Goal: Task Accomplishment & Management: Manage account settings

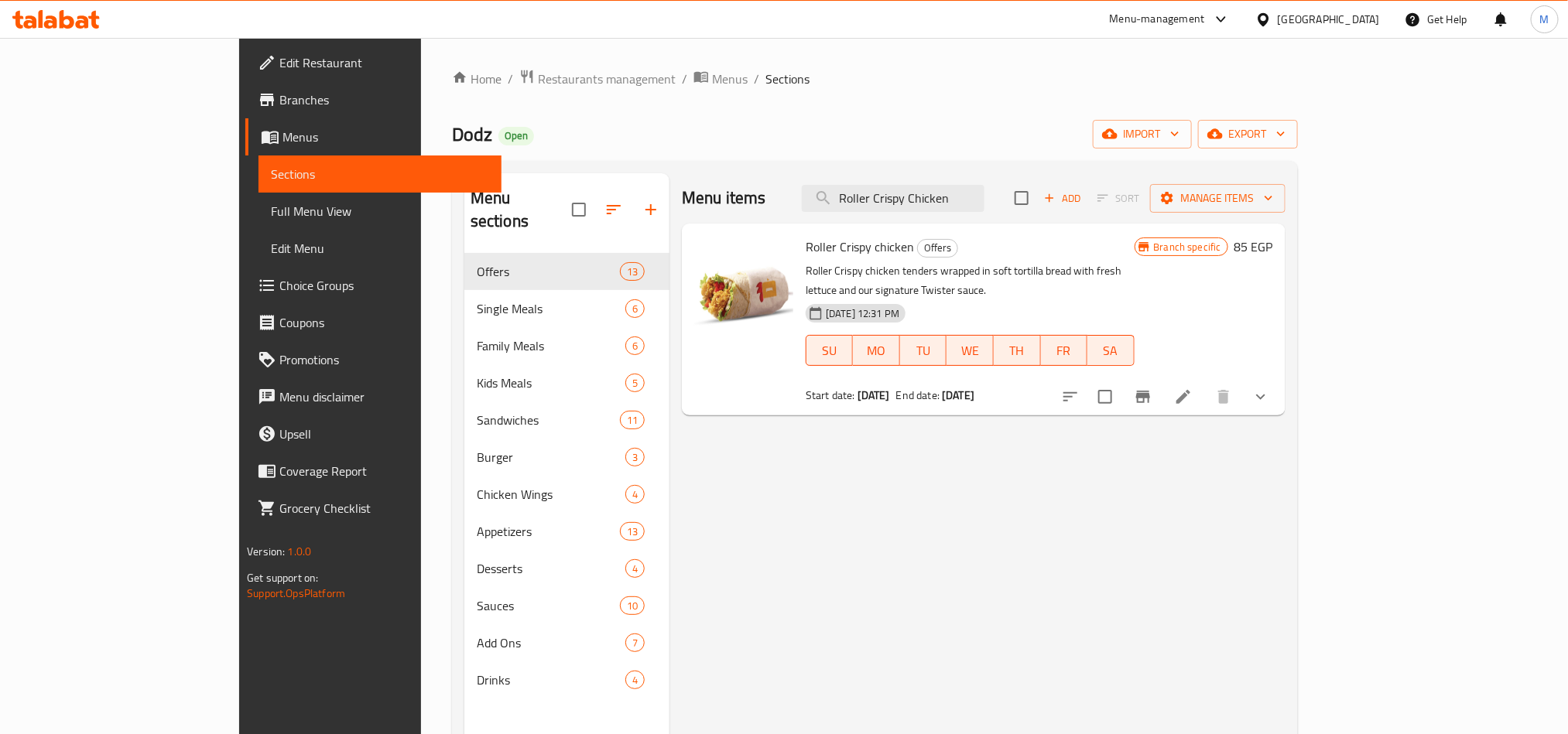
click at [1358, 20] on div "[GEOGRAPHIC_DATA]" at bounding box center [1328, 20] width 102 height 17
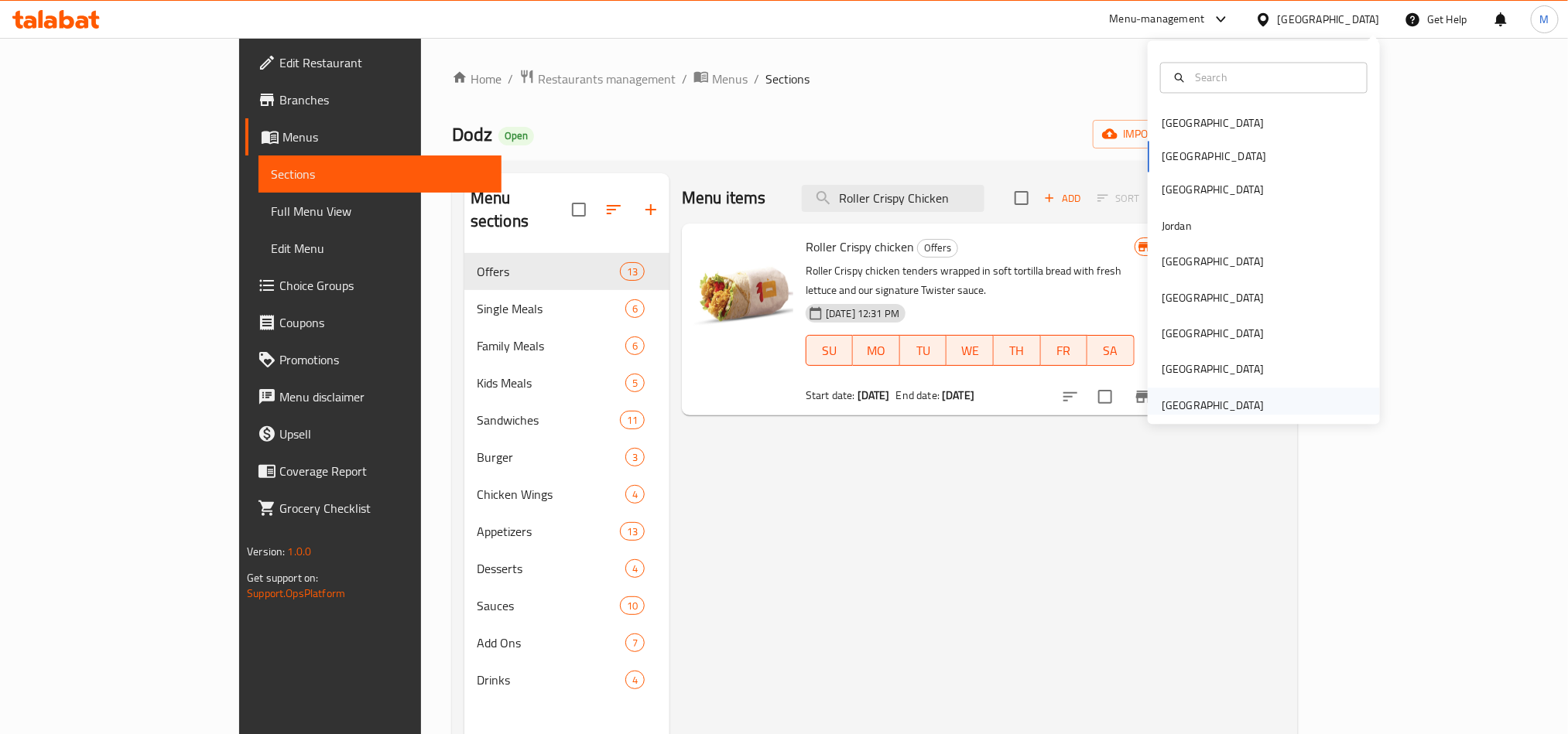
click at [1203, 412] on div "[GEOGRAPHIC_DATA]" at bounding box center [1212, 405] width 102 height 17
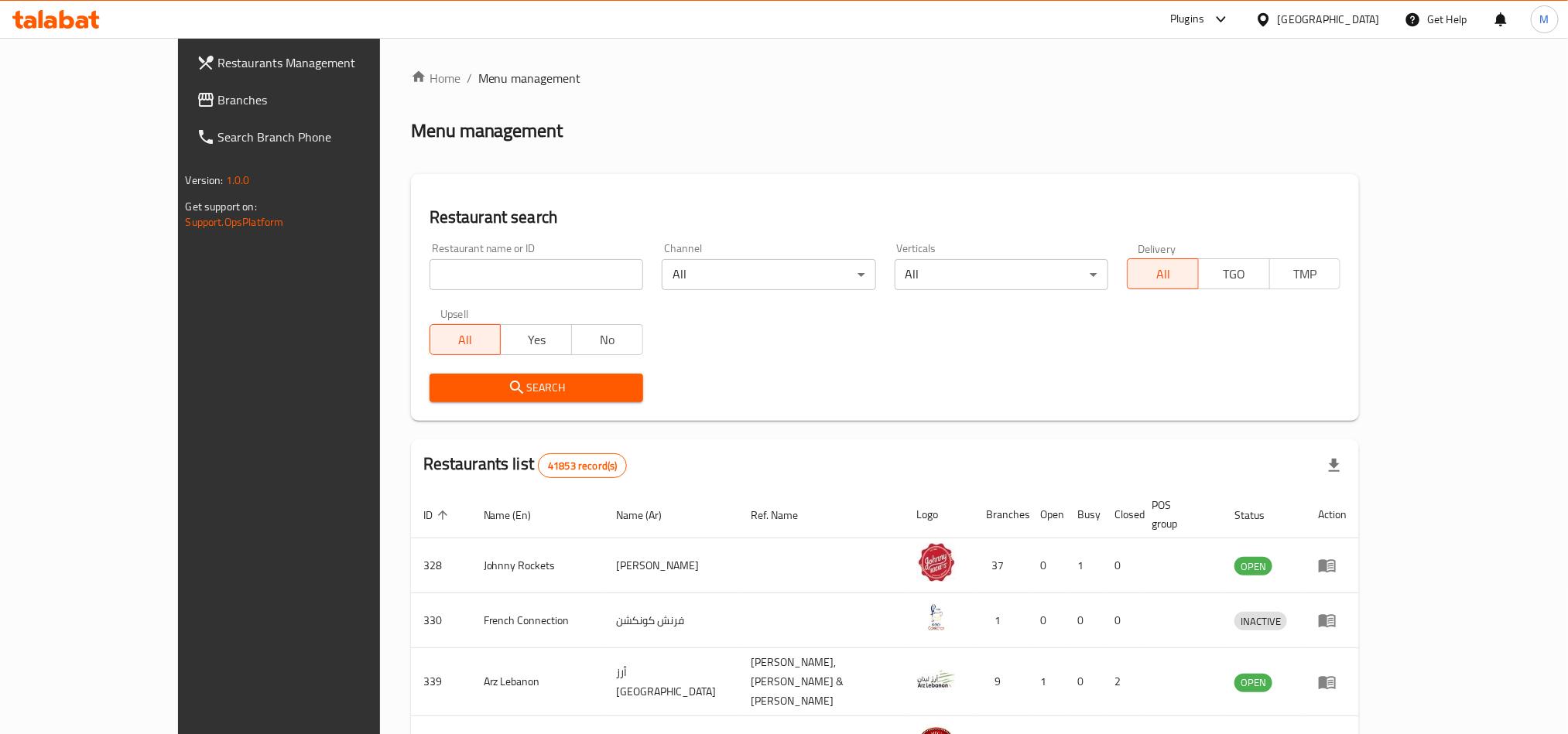
click at [218, 94] on span "Branches" at bounding box center [323, 100] width 209 height 19
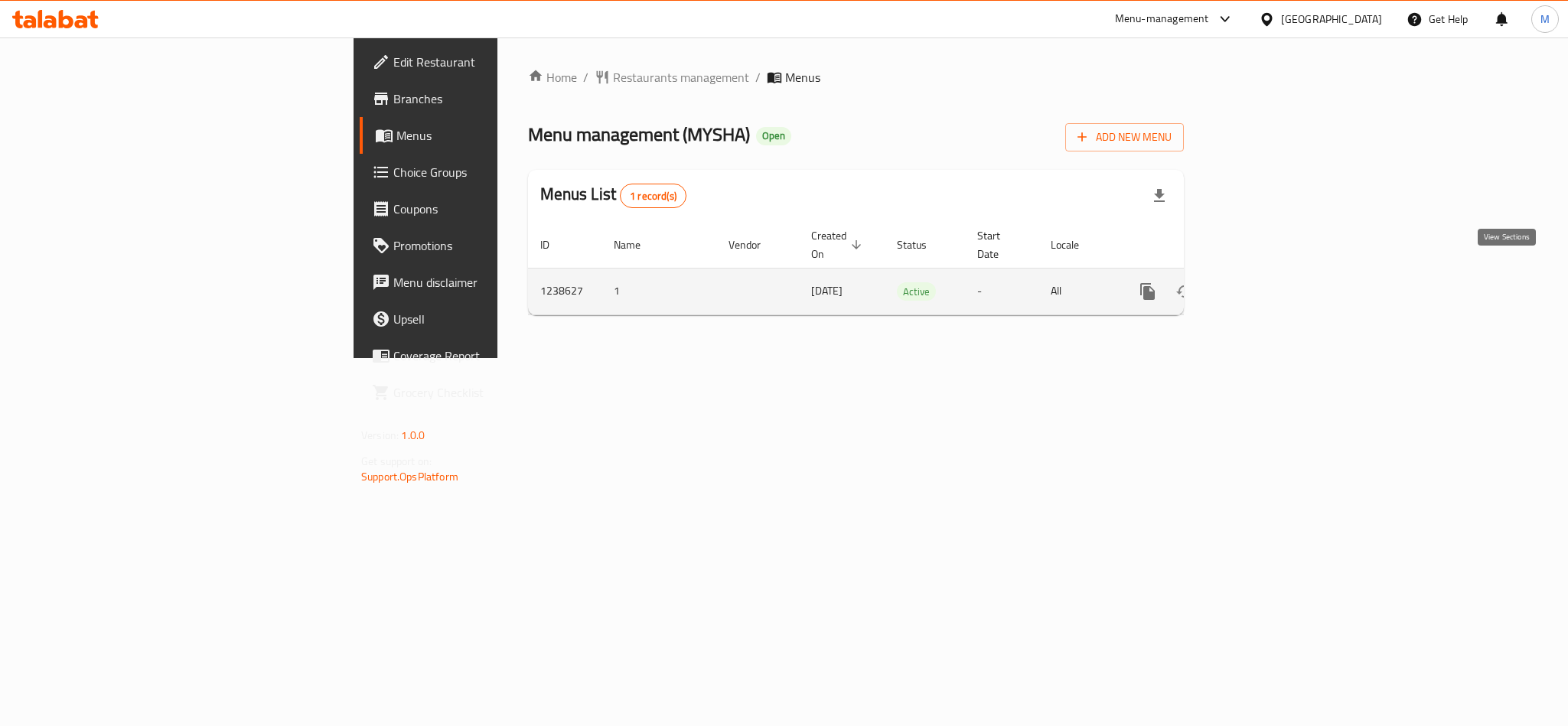
click at [1268, 282] on icon "enhanced table" at bounding box center [1258, 292] width 19 height 19
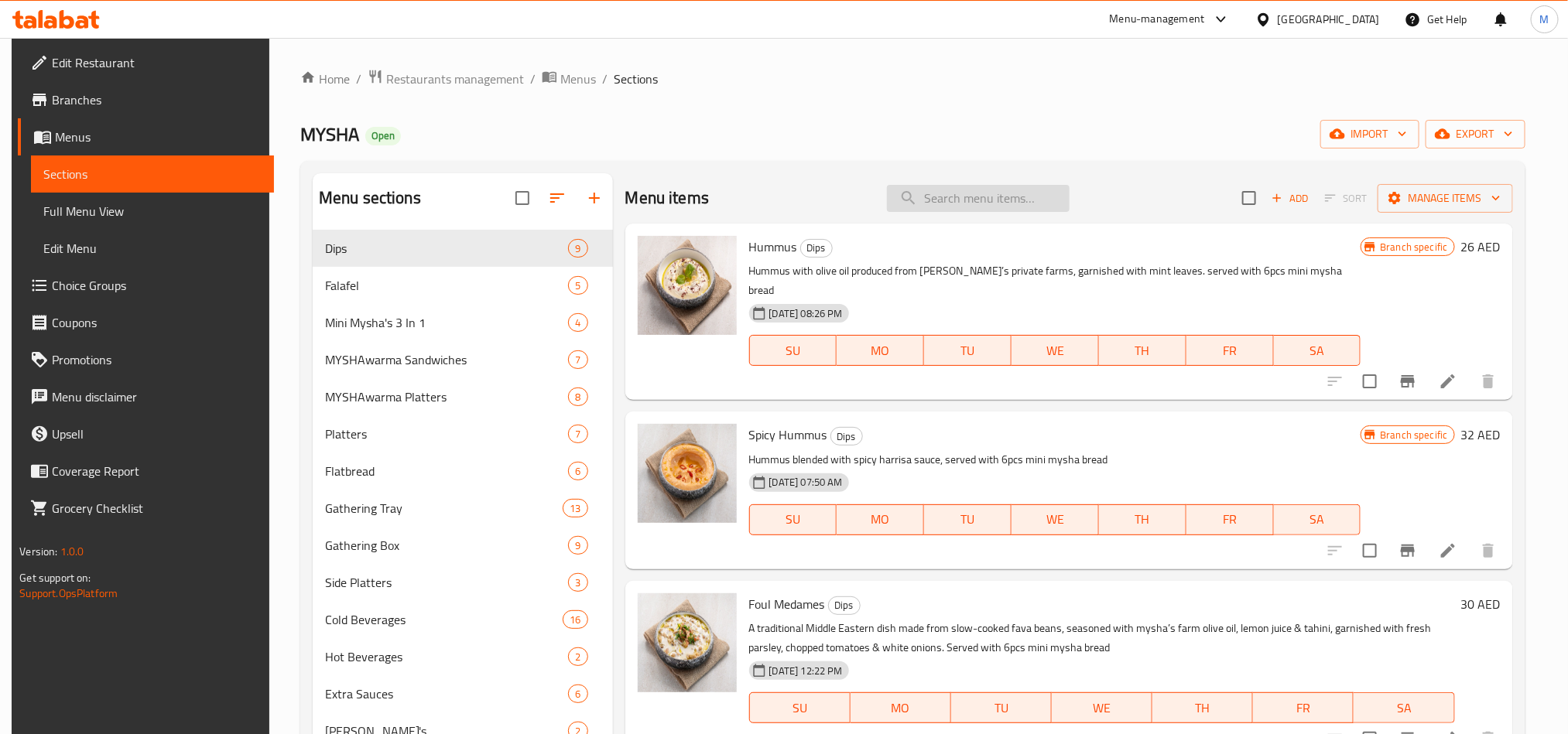
click at [1000, 207] on input "search" at bounding box center [978, 198] width 183 height 27
paste input "Vegetarian Gathering Box"
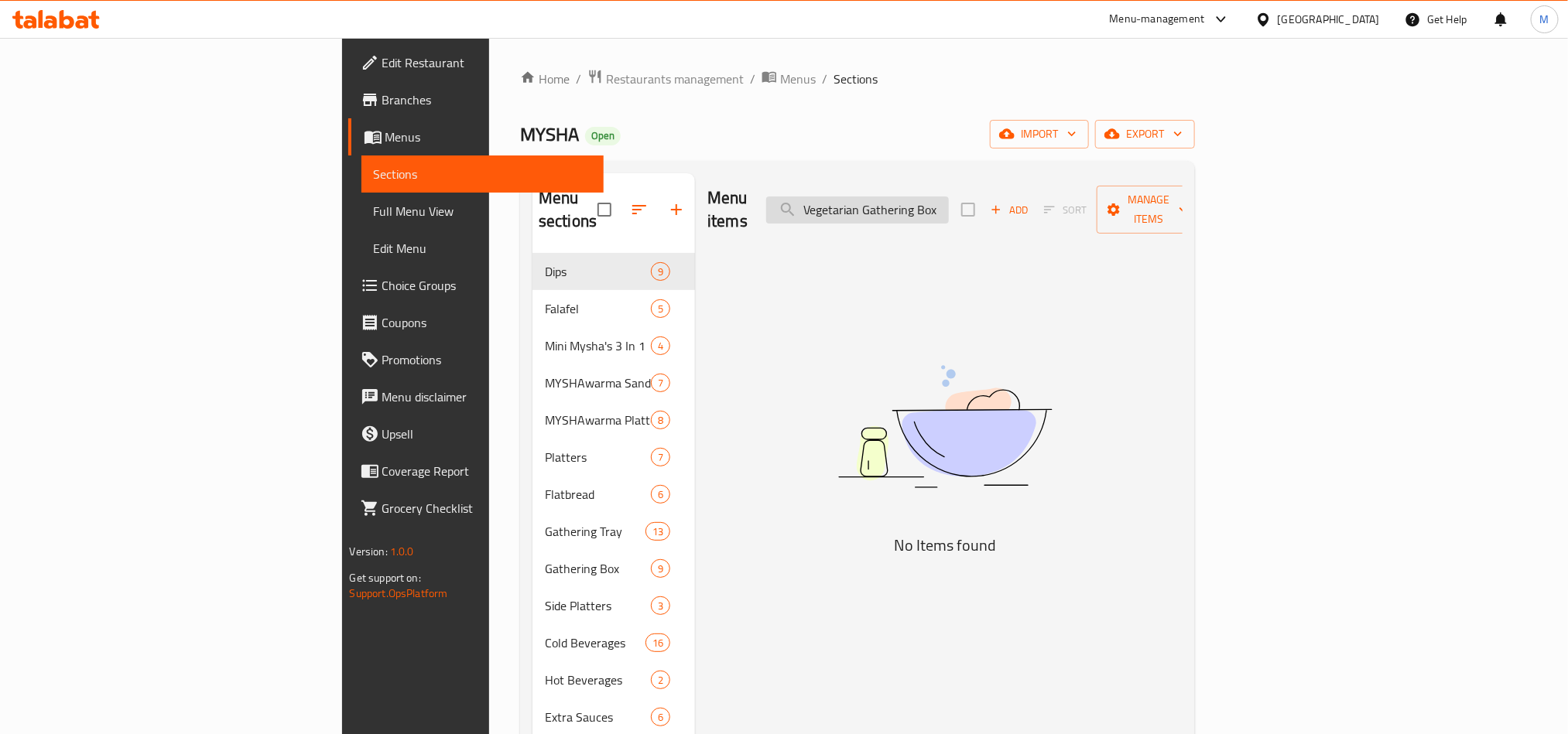
click at [928, 205] on input "Vegetarian Gathering Box" at bounding box center [857, 210] width 183 height 27
click at [949, 205] on input "Vegetarian Gathering Box" at bounding box center [857, 210] width 183 height 27
type input "Vegetarian Gathering"
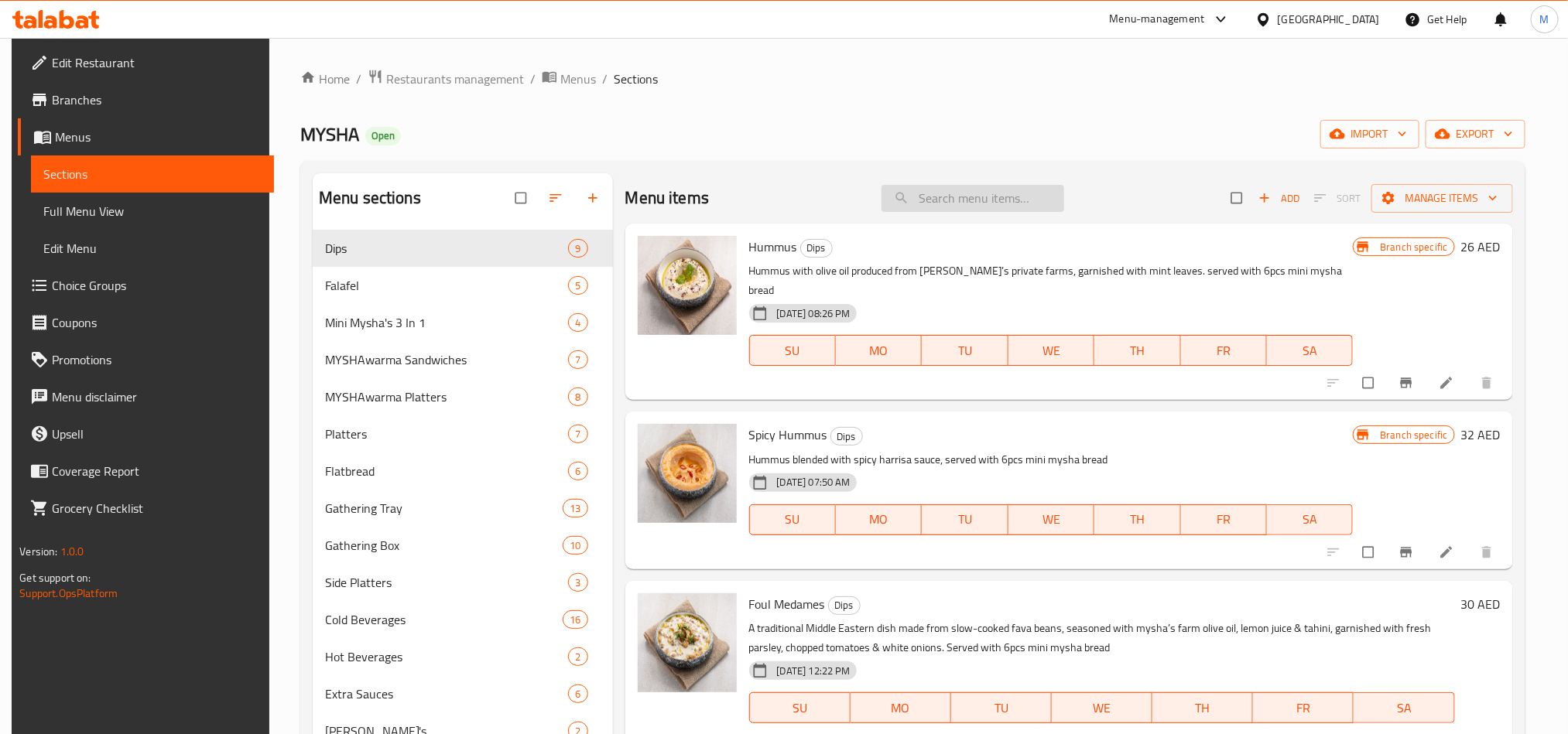
click at [984, 197] on input "search" at bounding box center [973, 198] width 183 height 27
paste input "Vegetarian Gathering Box"
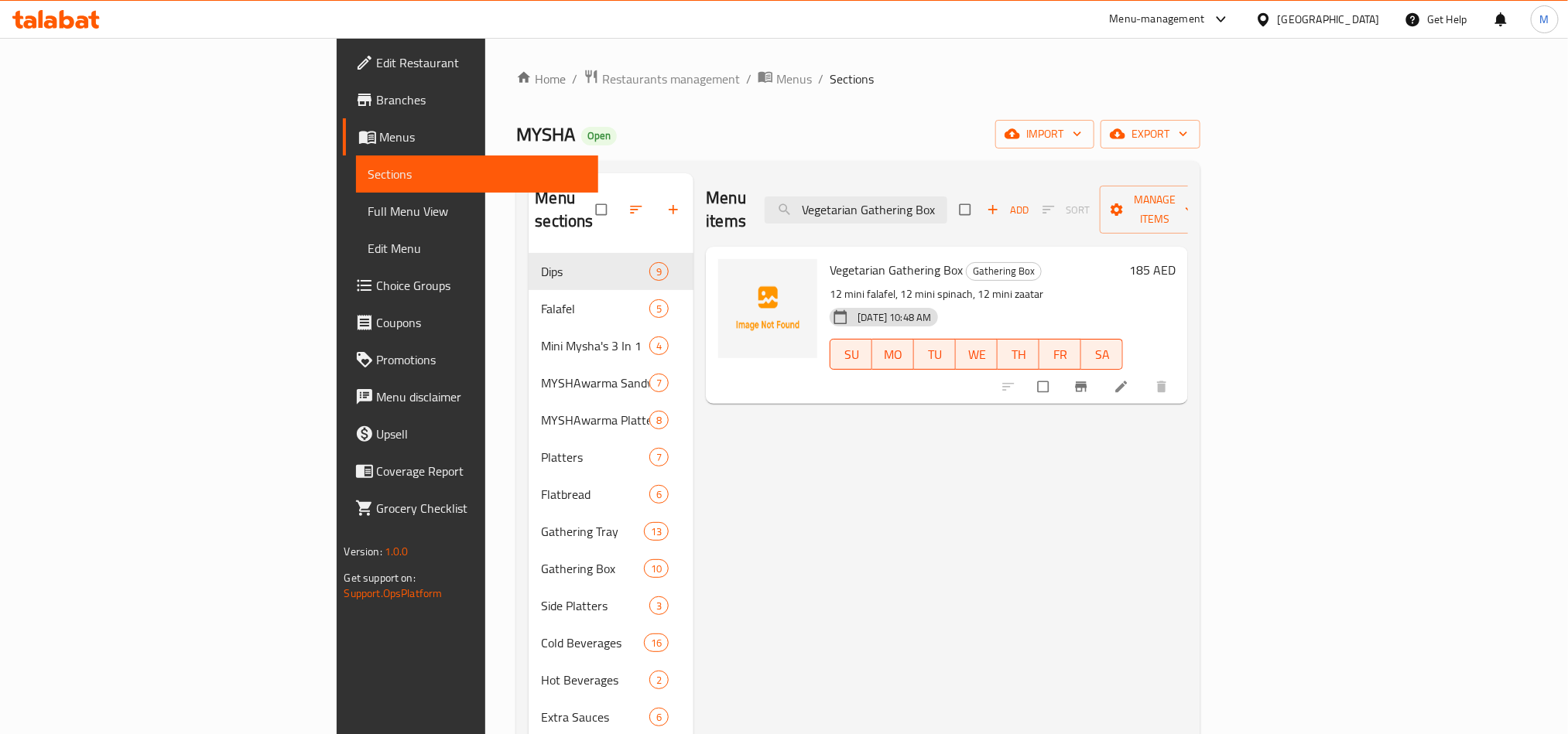
type input "Vegetarian Gathering Box"
click at [1144, 374] on li at bounding box center [1122, 386] width 43 height 24
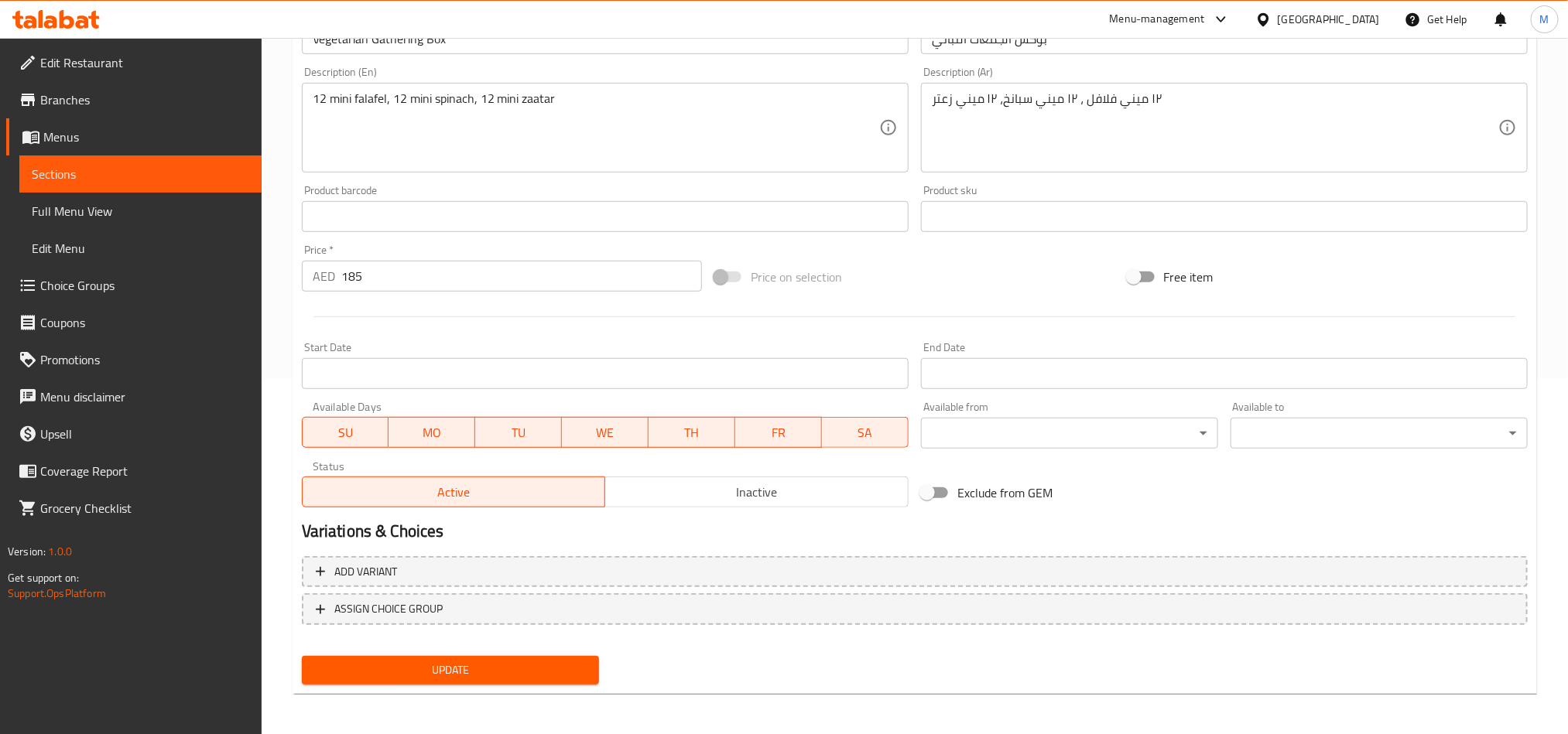
scroll to position [357, 0]
click at [486, 667] on span "Update" at bounding box center [450, 669] width 272 height 20
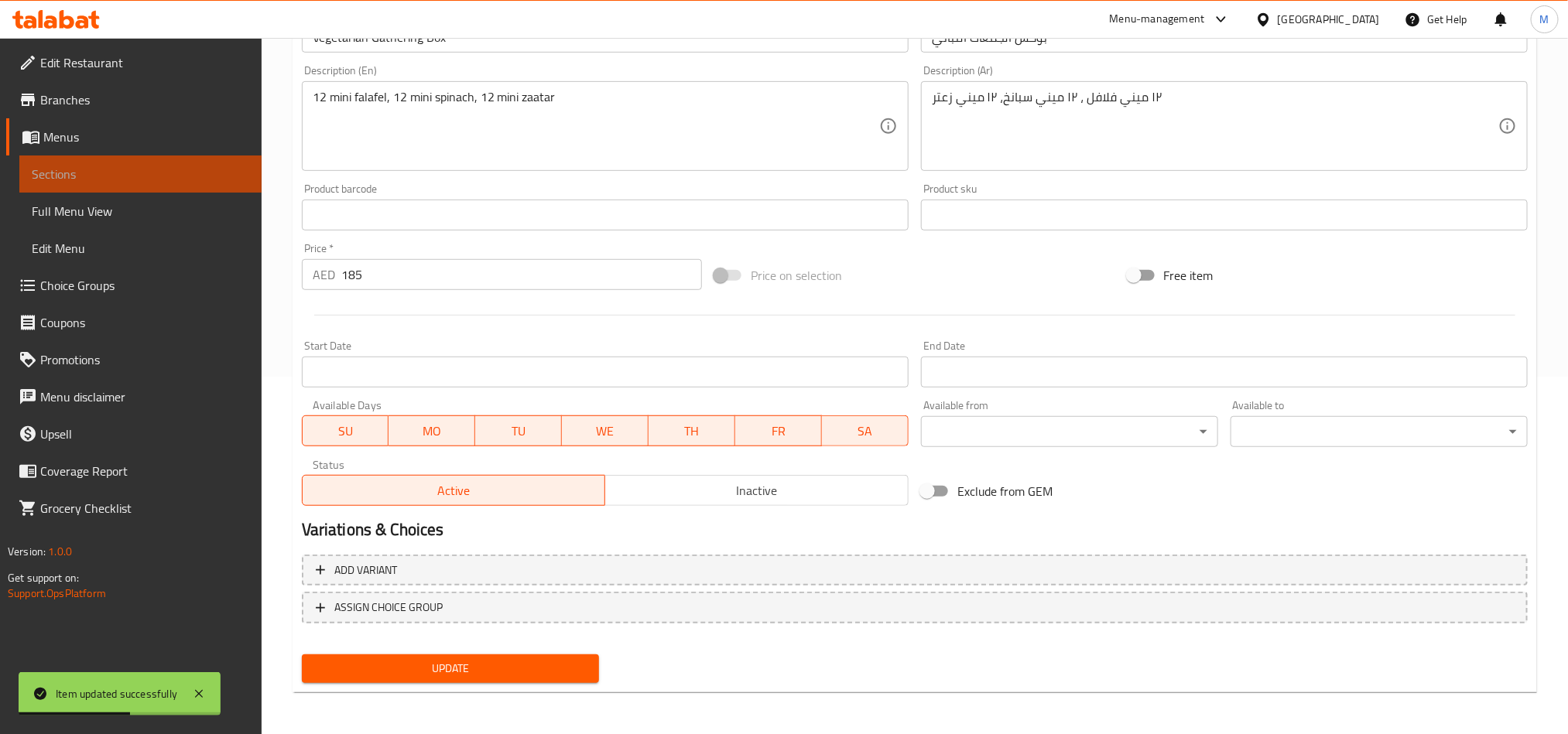
click at [62, 170] on span "Sections" at bounding box center [140, 174] width 218 height 19
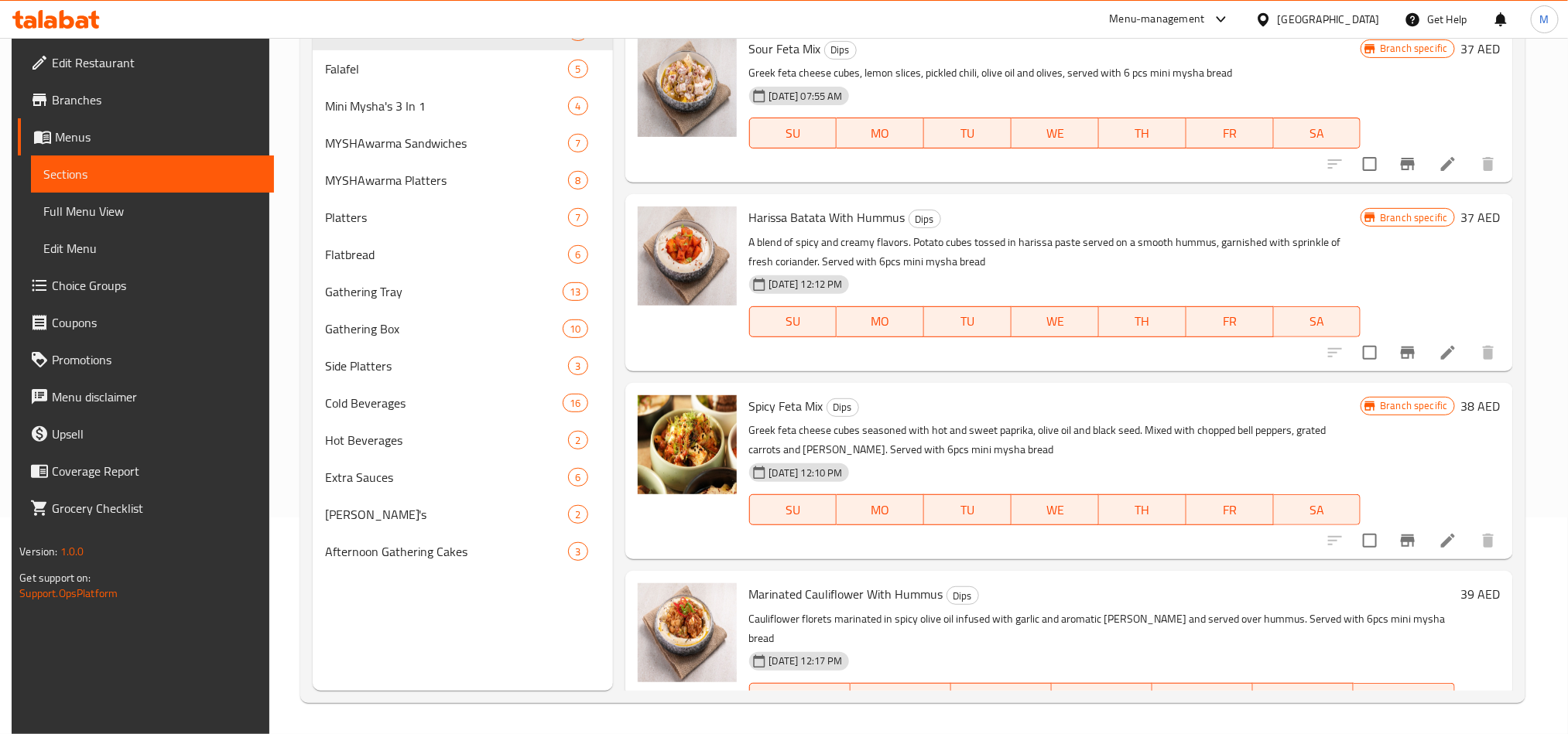
scroll to position [348, 0]
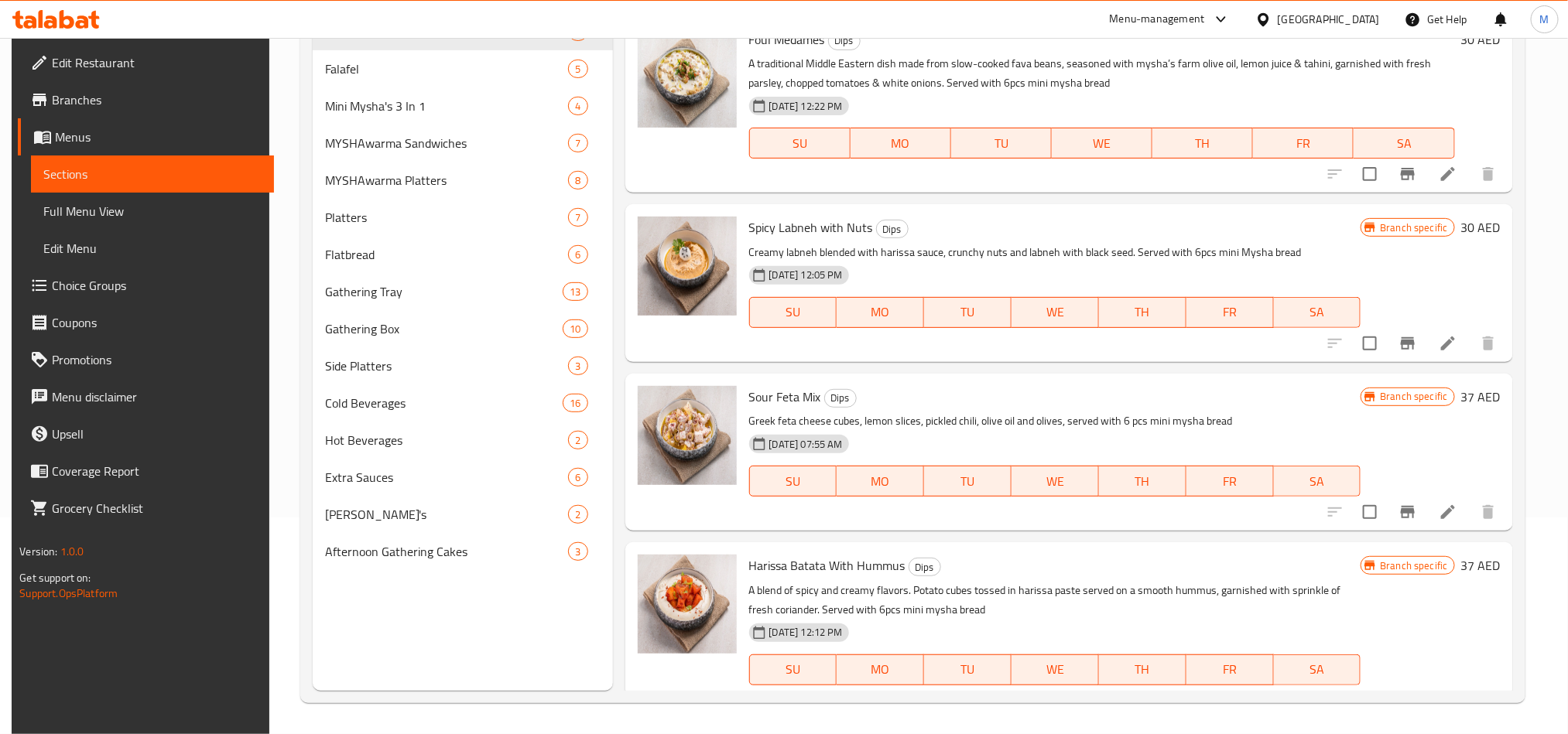
click at [1309, 20] on div "[GEOGRAPHIC_DATA]" at bounding box center [1328, 20] width 102 height 17
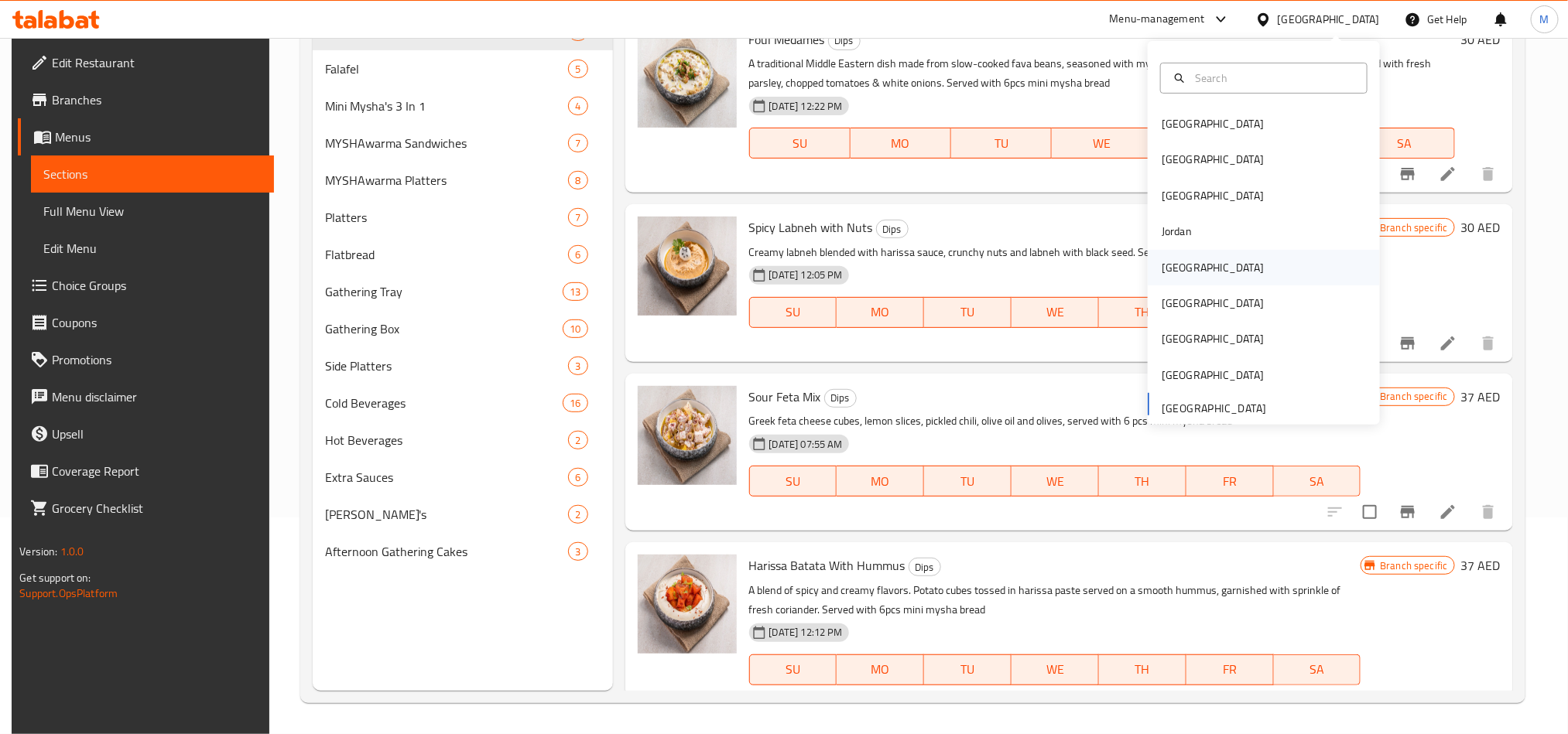
click at [1197, 274] on div "[GEOGRAPHIC_DATA]" at bounding box center [1264, 267] width 232 height 35
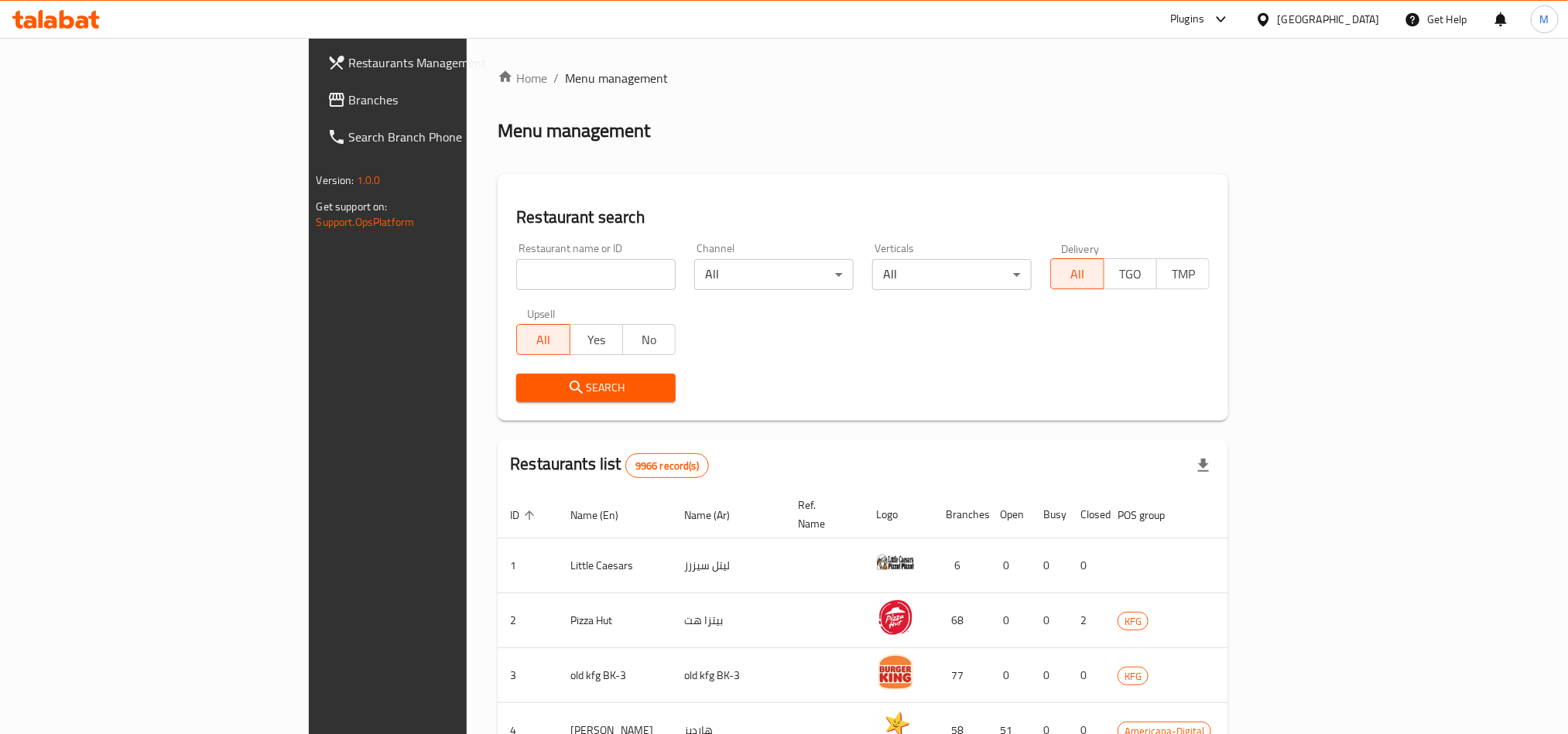
click at [1230, 19] on div at bounding box center [1217, 20] width 25 height 19
click at [1162, 295] on div "Restaurant-Management" at bounding box center [1142, 283] width 146 height 35
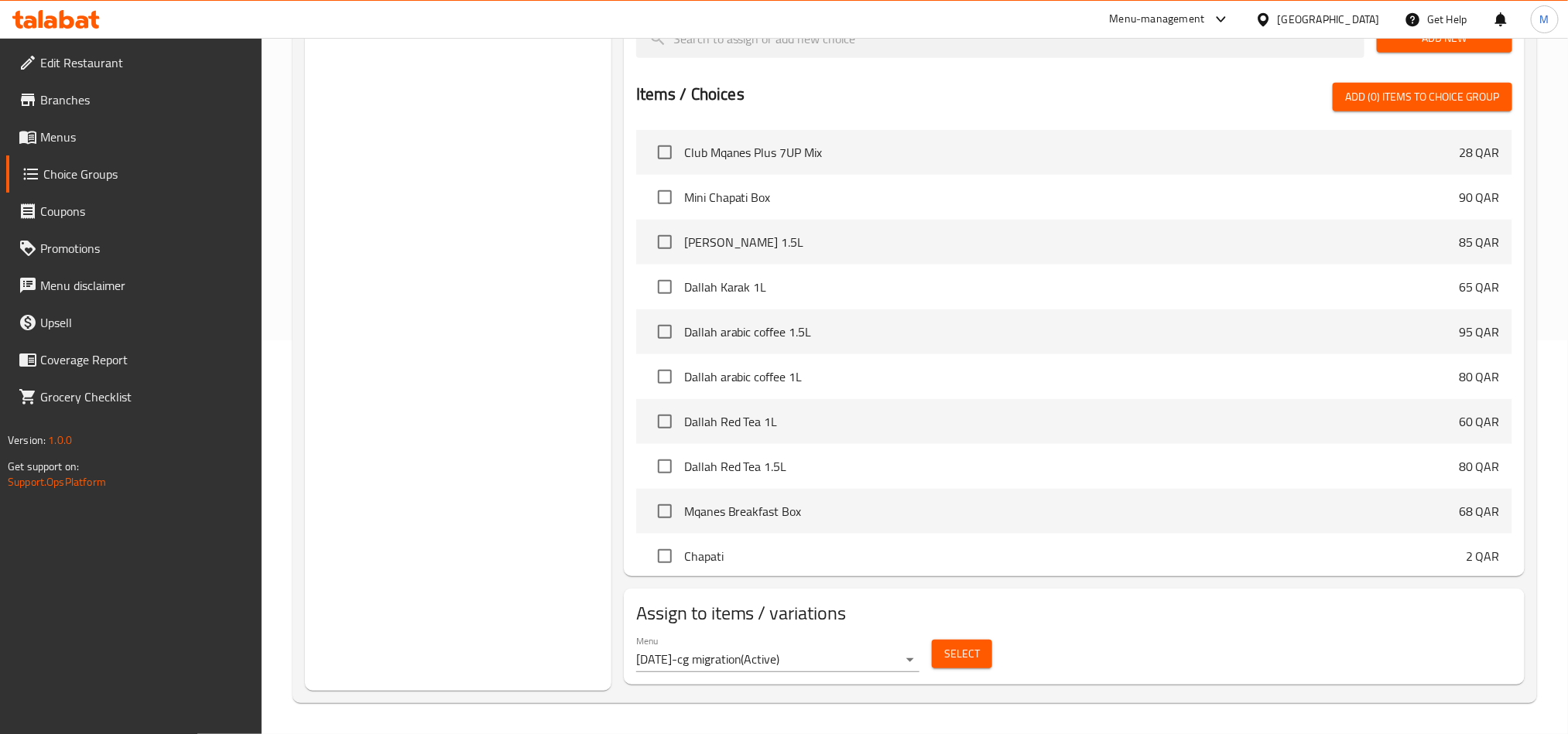
scroll to position [1856, 0]
